Goal: Book appointment/travel/reservation

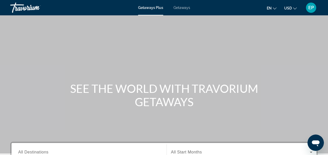
click at [182, 6] on span "Getaways" at bounding box center [181, 8] width 17 height 4
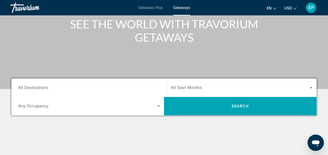
scroll to position [72, 0]
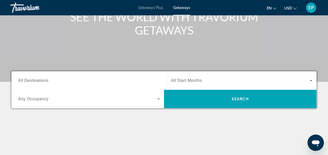
click at [158, 100] on icon "Search widget" at bounding box center [159, 99] width 6 height 6
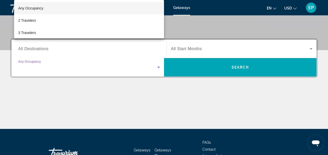
scroll to position [125, 0]
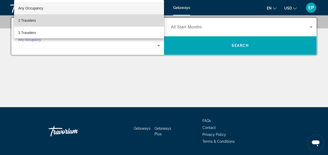
click at [94, 22] on mat-option "2 Travelers" at bounding box center [89, 20] width 150 height 12
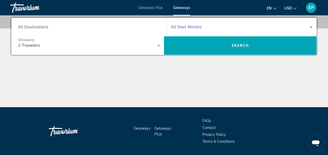
click at [311, 27] on icon "Search widget" at bounding box center [311, 27] width 3 height 1
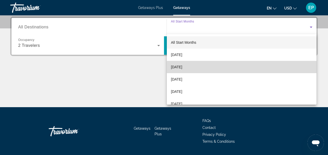
click at [265, 72] on mat-option "[DATE]" at bounding box center [242, 67] width 150 height 12
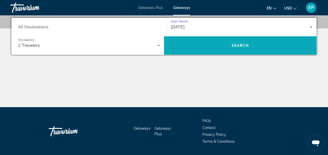
click at [285, 45] on span "Search" at bounding box center [240, 45] width 152 height 12
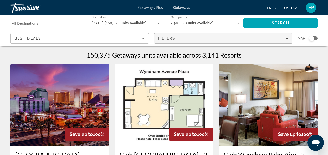
click at [288, 37] on div "Filters" at bounding box center [223, 38] width 130 height 4
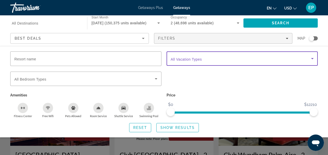
click at [313, 60] on icon "Search widget" at bounding box center [312, 59] width 6 height 6
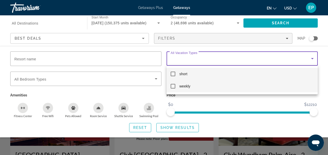
click at [269, 86] on mat-option "weekly" at bounding box center [242, 86] width 151 height 12
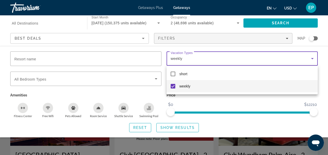
click at [155, 79] on div at bounding box center [164, 77] width 328 height 155
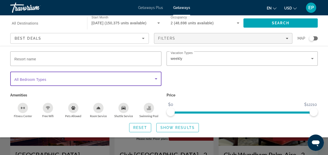
click at [155, 79] on icon "Search widget" at bounding box center [156, 78] width 3 height 1
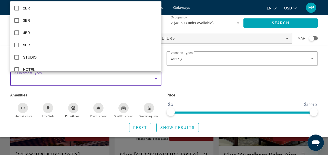
scroll to position [20, 0]
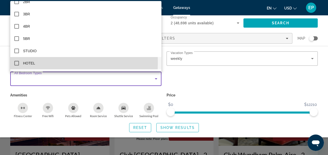
click at [17, 63] on mat-pseudo-checkbox at bounding box center [16, 63] width 5 height 5
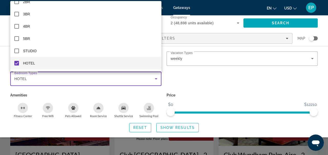
click at [208, 86] on div at bounding box center [164, 77] width 328 height 155
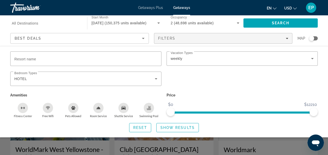
scroll to position [543, 0]
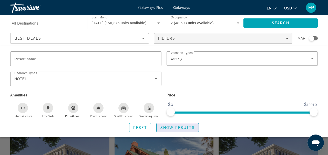
click at [183, 126] on span "Show Results" at bounding box center [177, 128] width 34 height 4
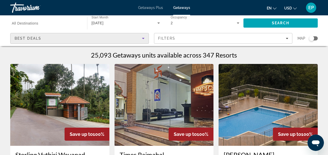
click at [144, 39] on icon "Sort by" at bounding box center [143, 38] width 6 height 6
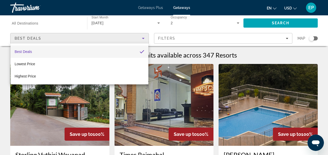
click at [311, 37] on div at bounding box center [164, 77] width 328 height 155
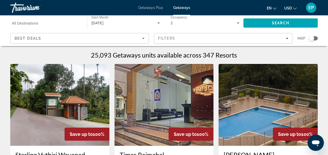
click at [317, 37] on div "Search widget" at bounding box center [313, 38] width 9 height 4
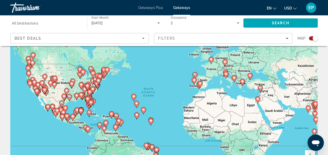
scroll to position [31, 0]
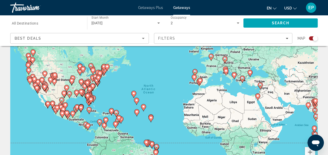
click at [90, 97] on icon "Main content" at bounding box center [91, 100] width 5 height 7
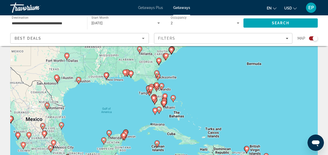
scroll to position [10, 0]
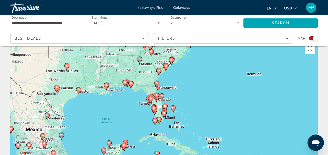
click at [139, 58] on image "Main content" at bounding box center [139, 59] width 3 height 3
type input "**********"
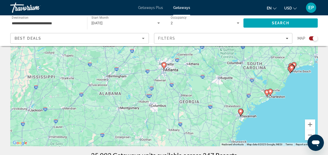
scroll to position [61, 0]
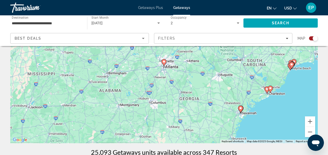
click at [164, 61] on image "Main content" at bounding box center [163, 61] width 3 height 3
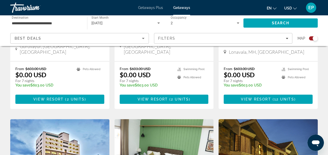
scroll to position [605, 0]
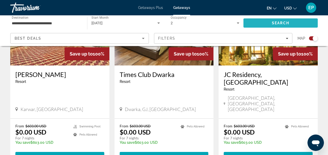
click at [278, 25] on span "Search" at bounding box center [280, 23] width 74 height 12
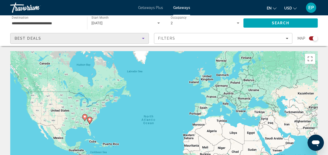
click at [143, 39] on icon "Sort by" at bounding box center [143, 38] width 3 height 1
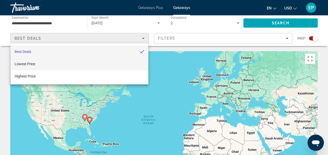
click at [111, 65] on mat-option "Lowest Price" at bounding box center [80, 64] width 138 height 12
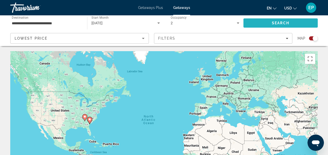
click at [264, 23] on span "Search" at bounding box center [280, 23] width 74 height 12
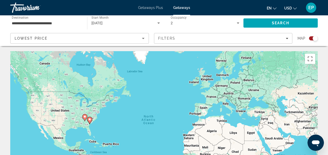
click at [83, 117] on icon "Main content" at bounding box center [85, 118] width 5 height 7
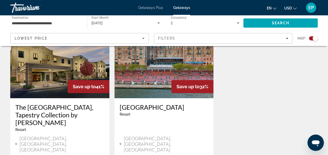
scroll to position [522, 0]
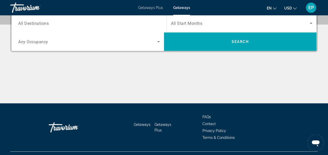
scroll to position [126, 0]
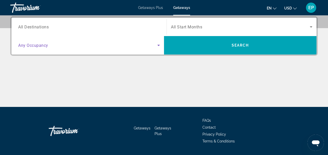
click at [158, 45] on icon "Search widget" at bounding box center [158, 45] width 3 height 1
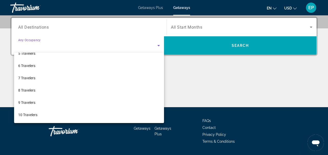
scroll to position [0, 0]
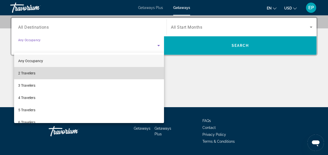
click at [125, 70] on mat-option "2 Travelers" at bounding box center [89, 73] width 150 height 12
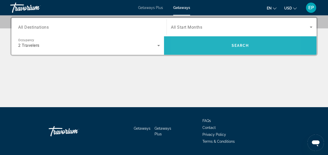
click at [211, 43] on span "Search" at bounding box center [240, 45] width 152 height 12
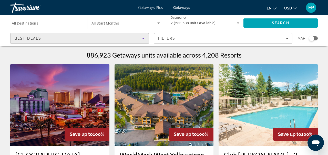
click at [142, 39] on icon "Sort by" at bounding box center [143, 38] width 6 height 6
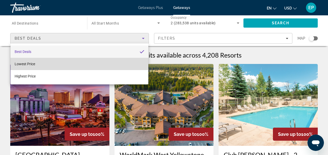
click at [109, 65] on mat-option "Lowest Price" at bounding box center [80, 64] width 138 height 12
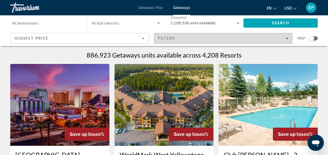
click at [286, 37] on icon "Filters" at bounding box center [287, 38] width 3 height 3
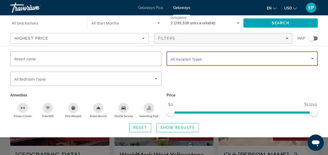
click at [312, 59] on icon "Search widget" at bounding box center [312, 58] width 3 height 1
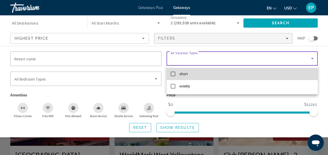
click at [290, 75] on mat-option "short" at bounding box center [242, 74] width 151 height 12
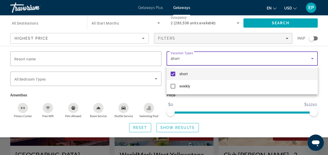
click at [303, 22] on div at bounding box center [164, 77] width 328 height 155
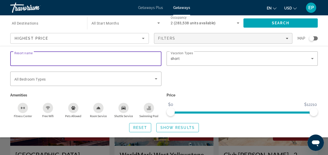
click at [139, 59] on input "Resort name" at bounding box center [85, 59] width 143 height 6
type input "******"
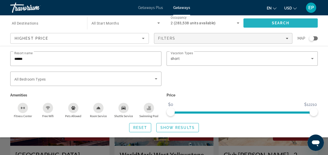
click at [265, 24] on span "Search" at bounding box center [280, 23] width 74 height 12
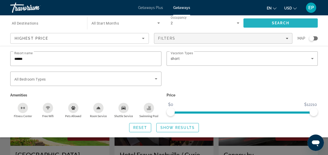
click at [272, 24] on span "Search" at bounding box center [280, 23] width 17 height 4
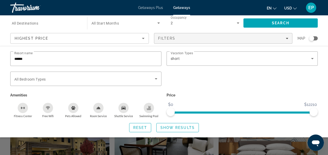
scroll to position [184, 0]
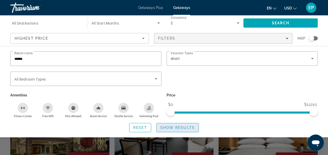
click at [189, 129] on span "Show Results" at bounding box center [177, 128] width 34 height 4
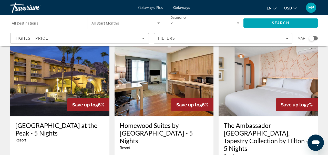
scroll to position [674, 0]
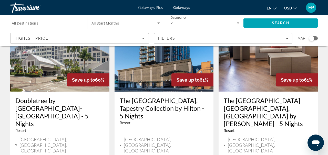
scroll to position [461, 0]
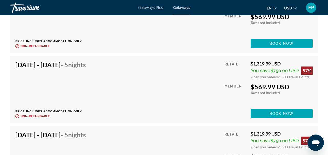
scroll to position [2578, 0]
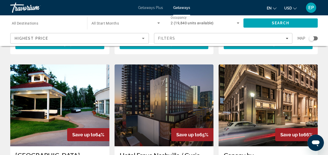
scroll to position [728, 0]
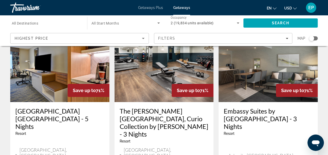
scroll to position [459, 0]
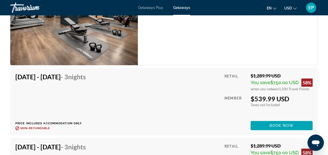
scroll to position [951, 0]
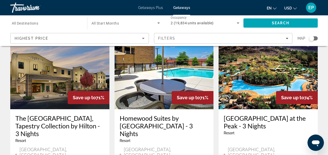
scroll to position [679, 0]
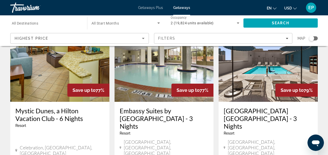
scroll to position [679, 0]
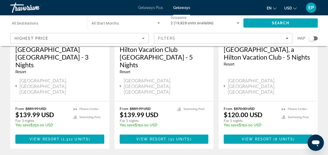
scroll to position [727, 0]
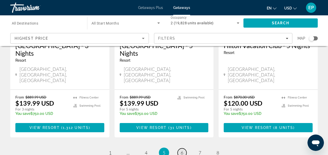
click at [182, 150] on span "6" at bounding box center [182, 153] width 3 height 6
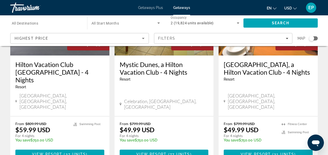
scroll to position [676, 0]
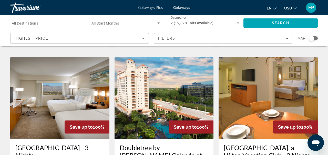
scroll to position [727, 0]
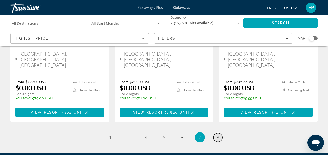
click at [218, 135] on span "8" at bounding box center [218, 138] width 3 height 6
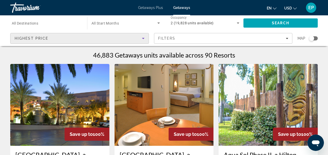
click at [143, 38] on icon "Sort by" at bounding box center [143, 38] width 3 height 1
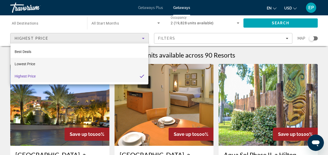
click at [117, 63] on mat-option "Lowest Price" at bounding box center [80, 64] width 138 height 12
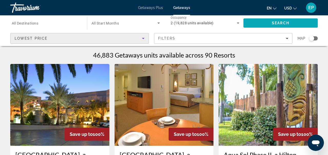
click at [272, 24] on span "Search" at bounding box center [280, 23] width 17 height 4
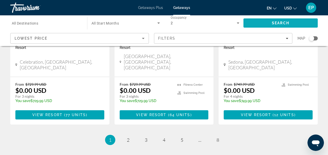
scroll to position [720, 0]
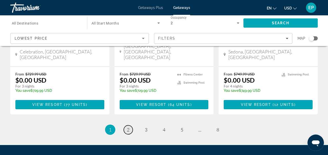
click at [127, 127] on span "2" at bounding box center [128, 130] width 3 height 6
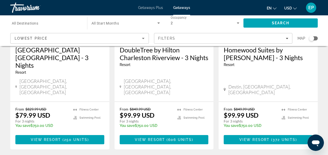
scroll to position [727, 0]
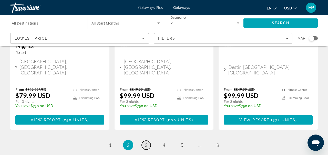
click at [146, 142] on span "3" at bounding box center [146, 145] width 3 height 6
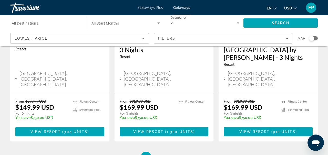
scroll to position [735, 0]
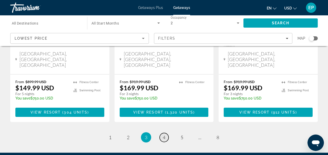
click at [166, 133] on link "page 4" at bounding box center [164, 137] width 9 height 9
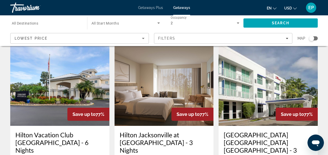
scroll to position [720, 0]
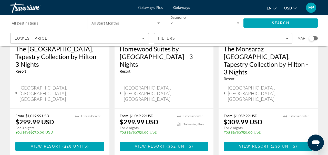
scroll to position [735, 0]
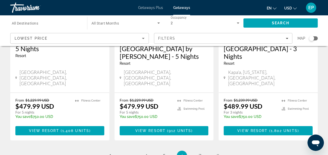
scroll to position [735, 0]
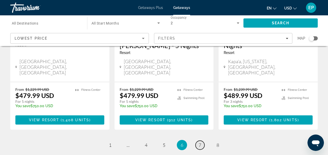
click at [200, 142] on span "7" at bounding box center [200, 145] width 3 height 6
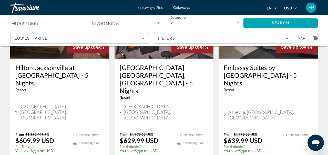
scroll to position [728, 0]
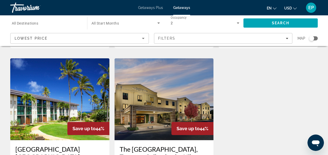
scroll to position [425, 0]
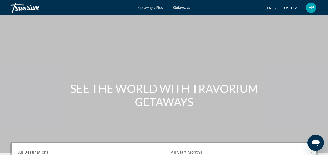
scroll to position [136, 0]
